Goal: Task Accomplishment & Management: Manage account settings

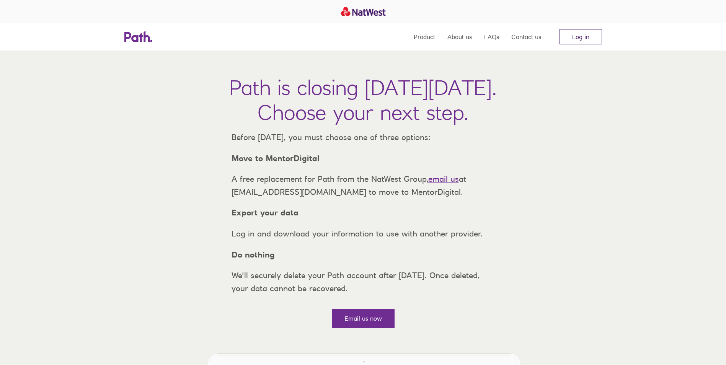
click at [586, 36] on link "Log in" at bounding box center [581, 36] width 42 height 15
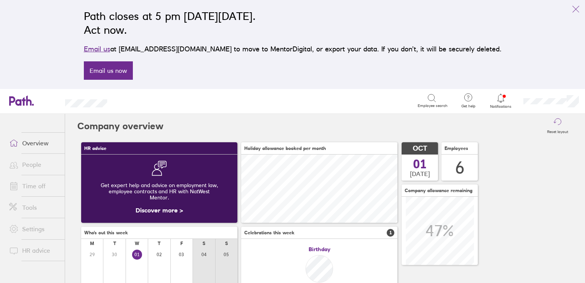
scroll to position [68, 158]
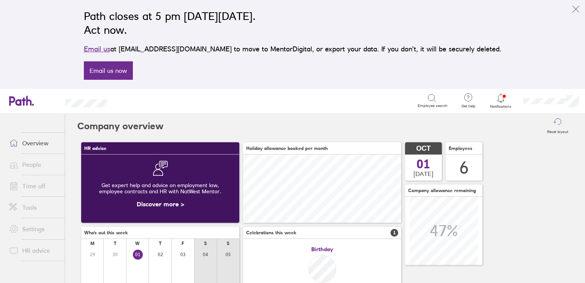
click at [29, 170] on link "People" at bounding box center [34, 164] width 62 height 15
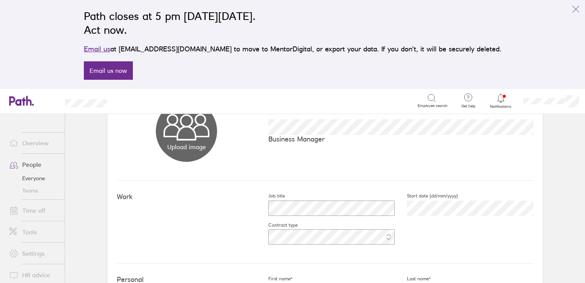
scroll to position [77, 0]
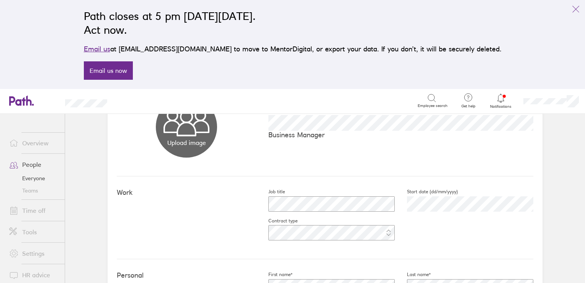
click at [38, 176] on link "Everyone" at bounding box center [34, 178] width 62 height 12
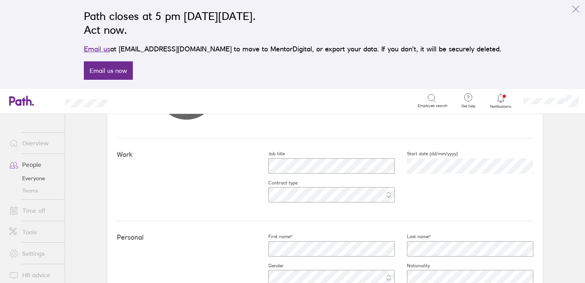
scroll to position [115, 0]
click at [580, 12] on icon "link" at bounding box center [575, 9] width 9 height 9
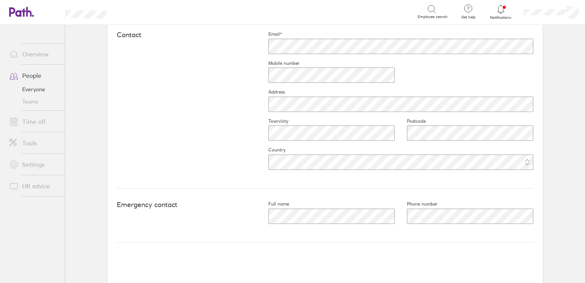
scroll to position [345, 0]
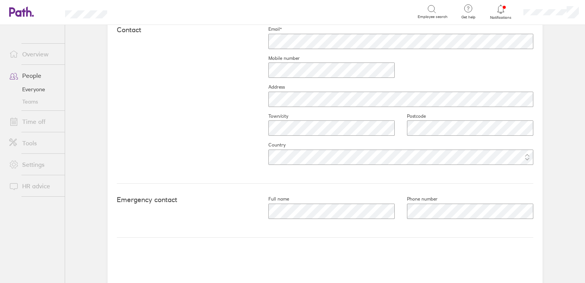
click at [39, 78] on link "People" at bounding box center [34, 75] width 62 height 15
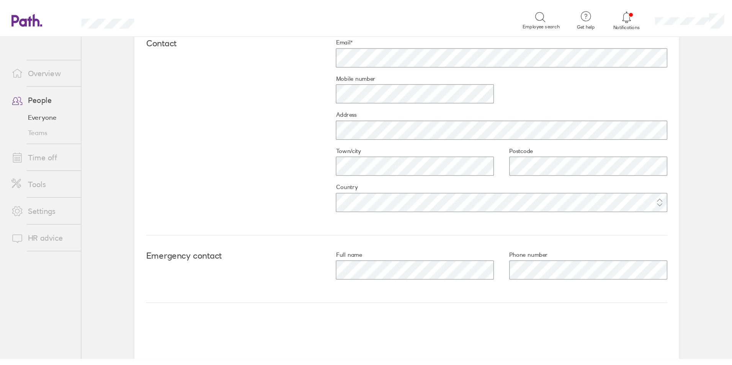
scroll to position [345, 0]
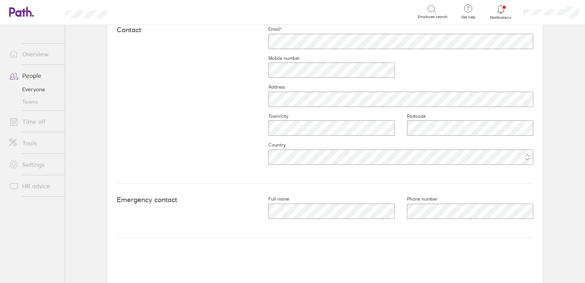
click at [34, 93] on link "Everyone" at bounding box center [34, 89] width 62 height 12
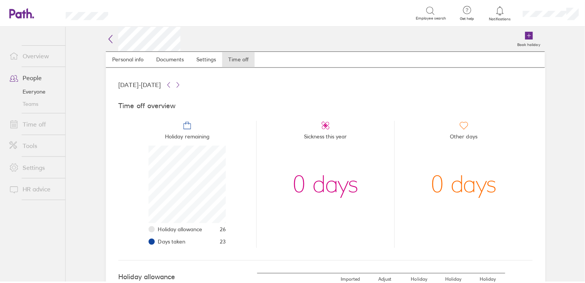
scroll to position [77, 77]
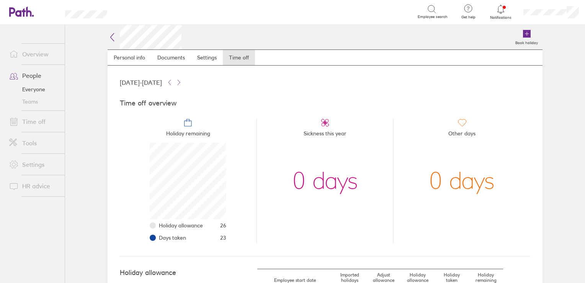
click at [42, 69] on link "People" at bounding box center [34, 75] width 62 height 15
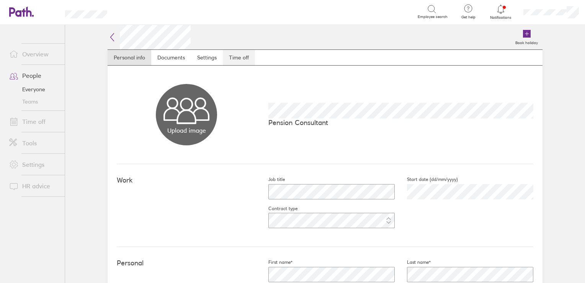
click at [242, 56] on link "Time off" at bounding box center [239, 57] width 32 height 15
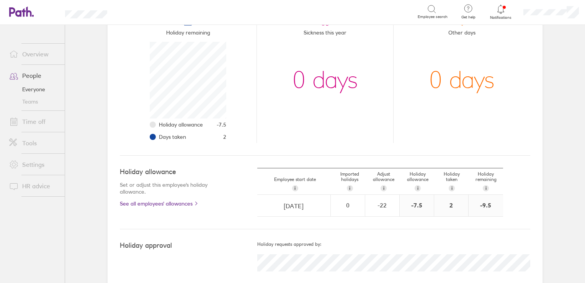
scroll to position [113, 0]
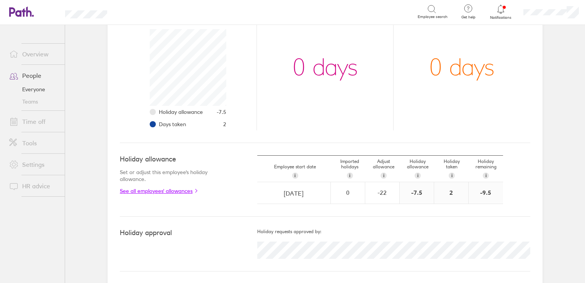
click at [184, 189] on link "See all employees' allowances" at bounding box center [173, 191] width 107 height 6
